Goal: Task Accomplishment & Management: Use online tool/utility

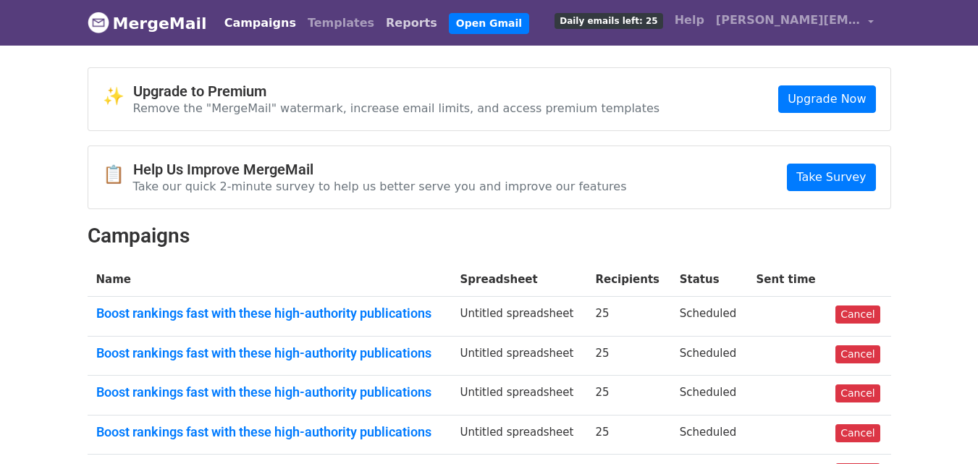
click at [380, 20] on link "Reports" at bounding box center [411, 23] width 63 height 29
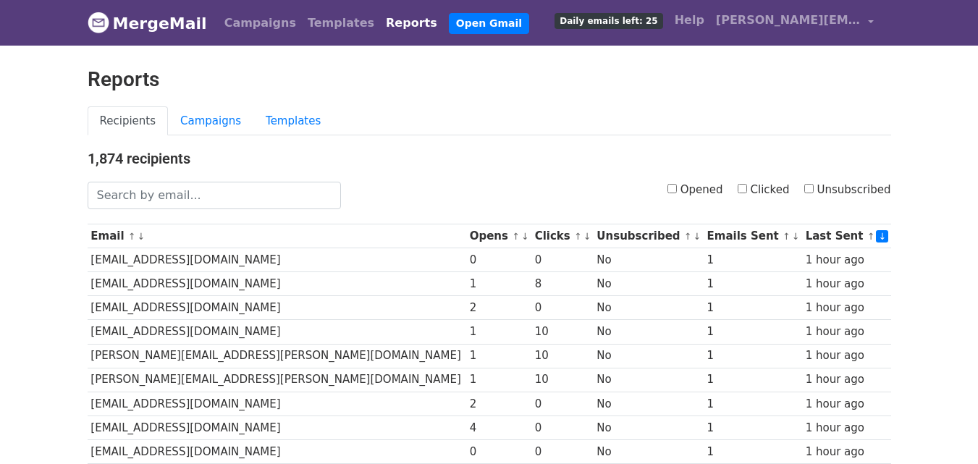
click at [747, 193] on input "Clicked" at bounding box center [742, 188] width 9 height 9
checkbox input "true"
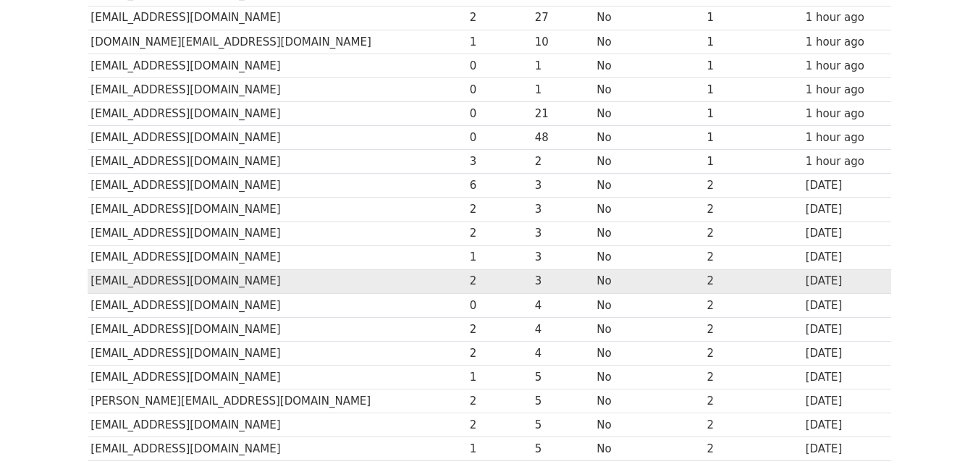
scroll to position [716, 0]
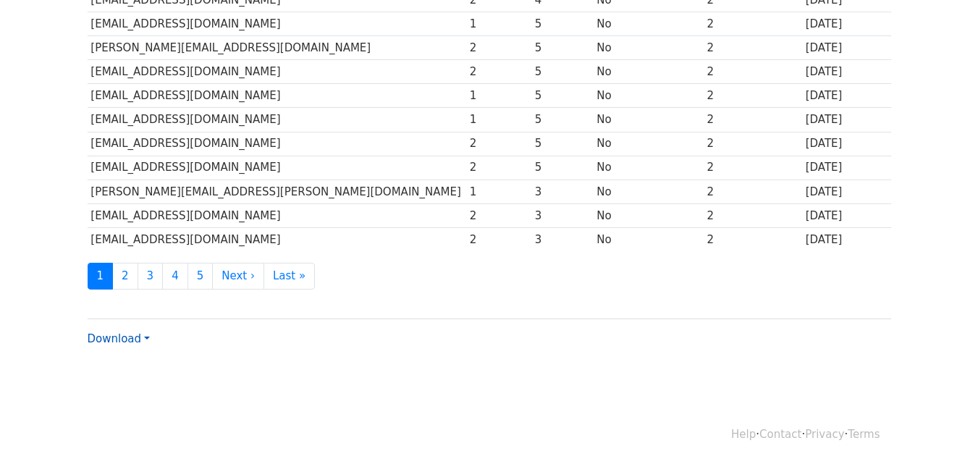
click at [125, 345] on link "Download" at bounding box center [119, 338] width 62 height 13
click at [126, 358] on link "CSV" at bounding box center [145, 366] width 114 height 23
